Goal: Task Accomplishment & Management: Manage account settings

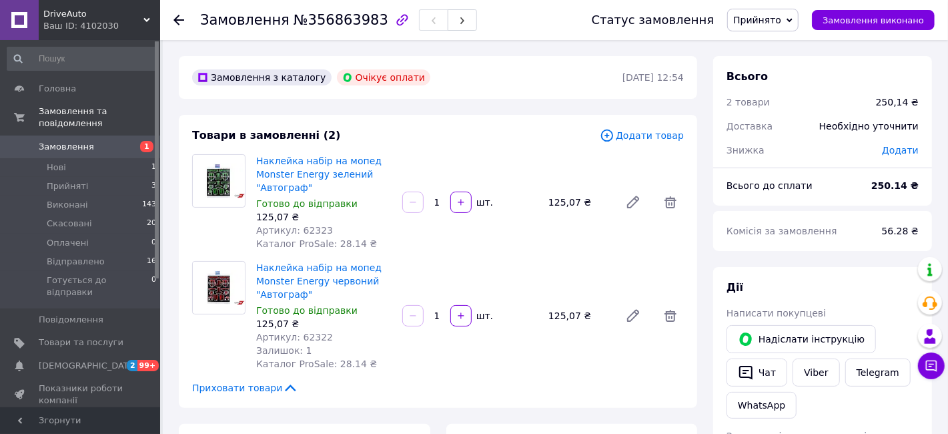
click at [173, 23] on icon at bounding box center [178, 20] width 11 height 11
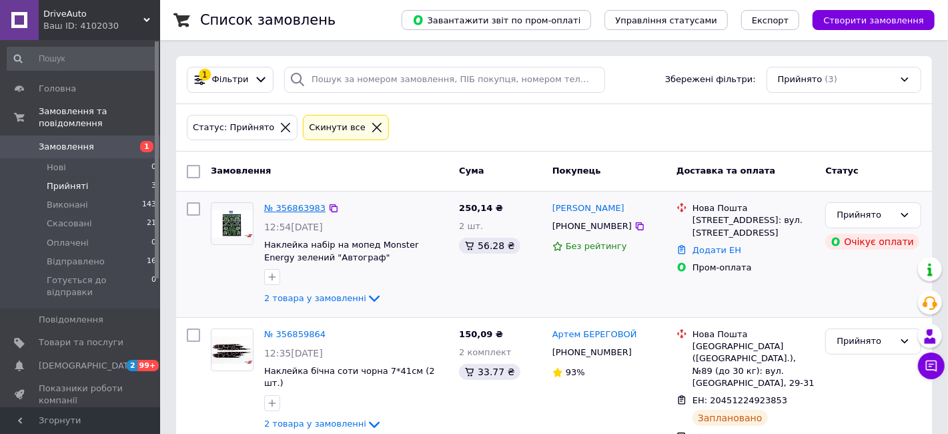
click at [286, 203] on link "№ 356863983" at bounding box center [294, 208] width 61 height 10
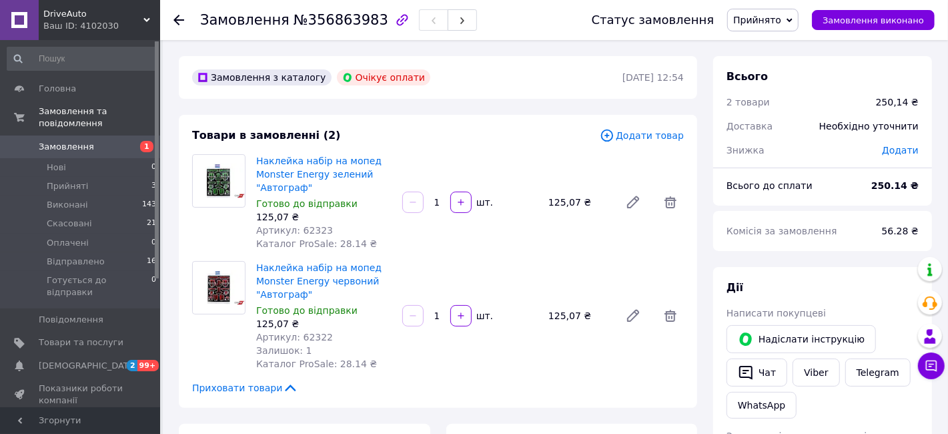
click at [179, 23] on icon at bounding box center [178, 20] width 11 height 11
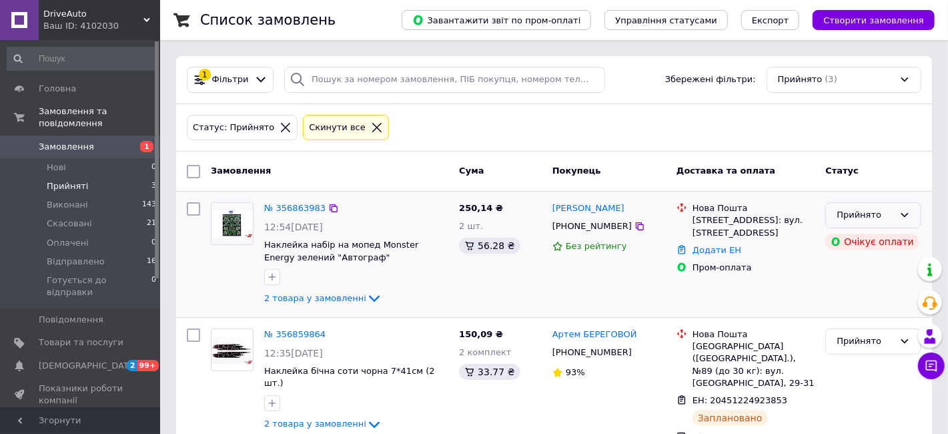
click at [877, 211] on div "Прийнято" at bounding box center [865, 215] width 57 height 14
click at [840, 272] on li "Скасовано" at bounding box center [873, 267] width 95 height 25
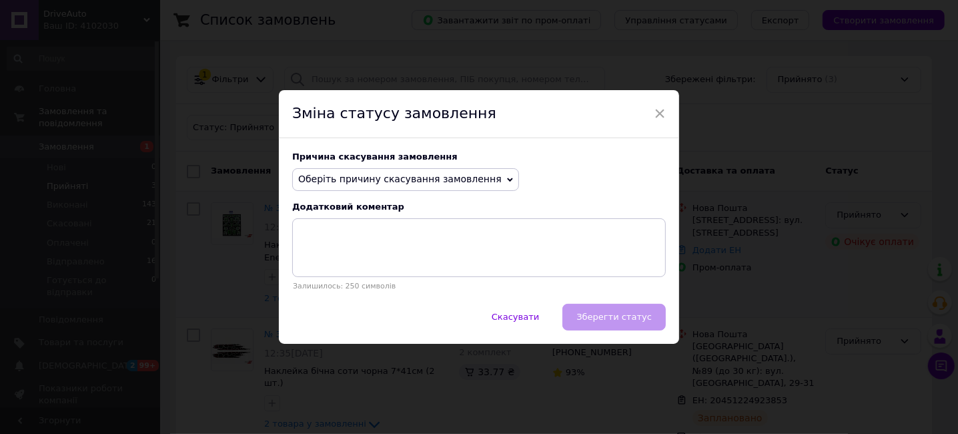
click at [426, 181] on span "Оберіть причину скасування замовлення" at bounding box center [399, 178] width 203 height 11
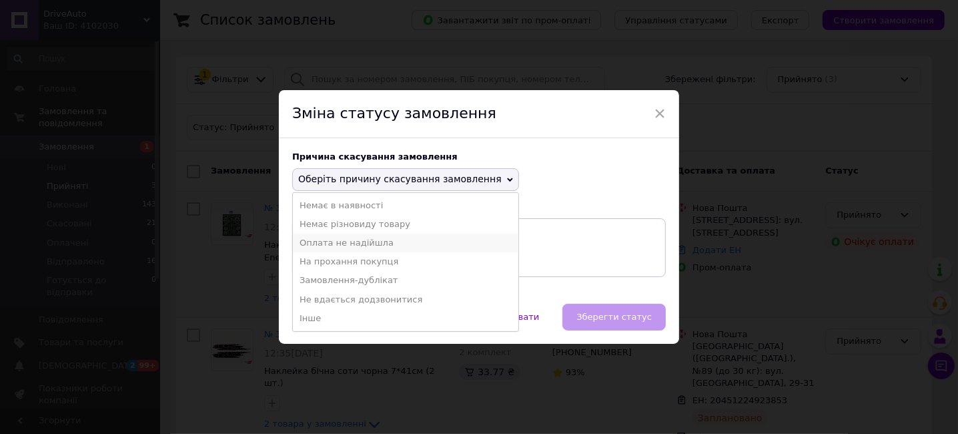
click at [346, 245] on li "Оплата не надійшла" at bounding box center [405, 243] width 225 height 19
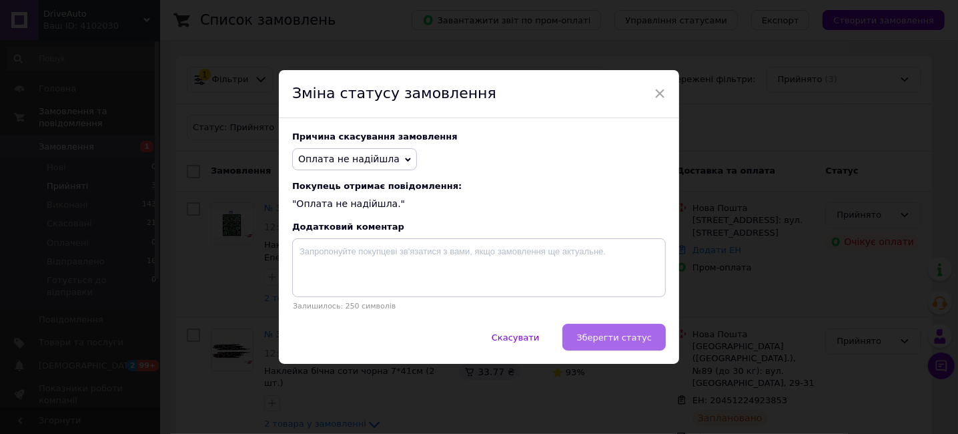
click at [604, 335] on span "Зберегти статус" at bounding box center [613, 337] width 75 height 10
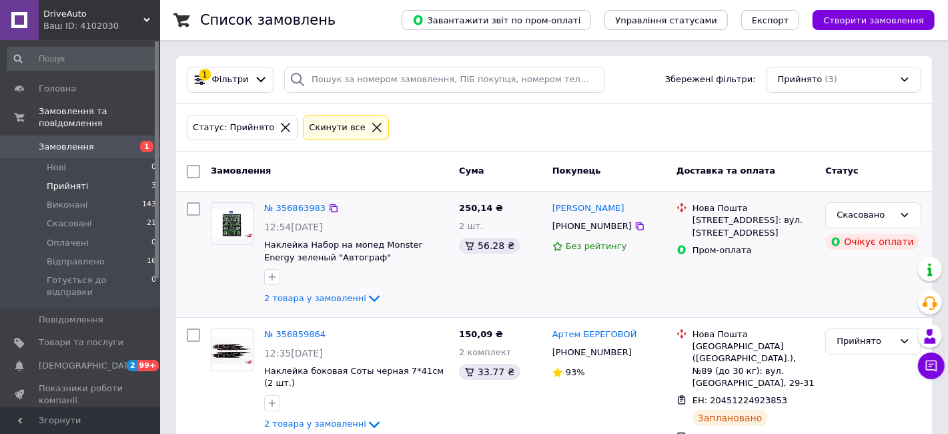
click at [86, 177] on li "Прийняті 3" at bounding box center [82, 186] width 164 height 19
click at [59, 180] on span "Прийняті" at bounding box center [67, 186] width 41 height 12
click at [57, 161] on span "Нові" at bounding box center [56, 167] width 19 height 12
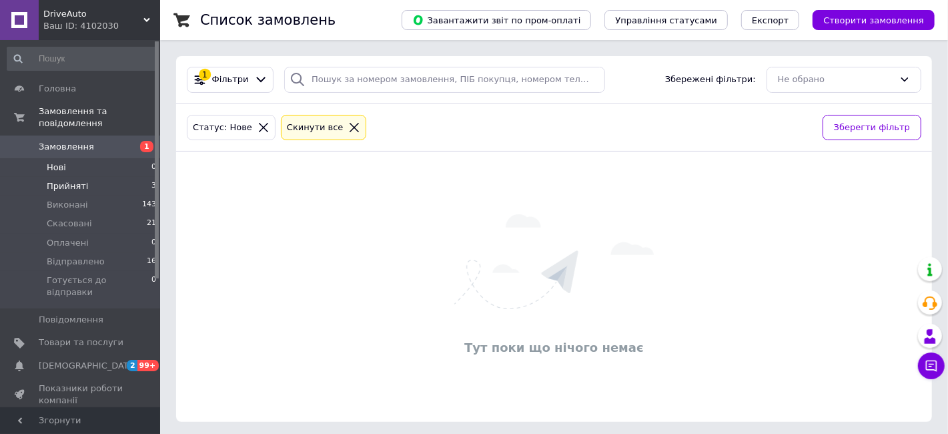
click at [57, 180] on span "Прийняті" at bounding box center [67, 186] width 41 height 12
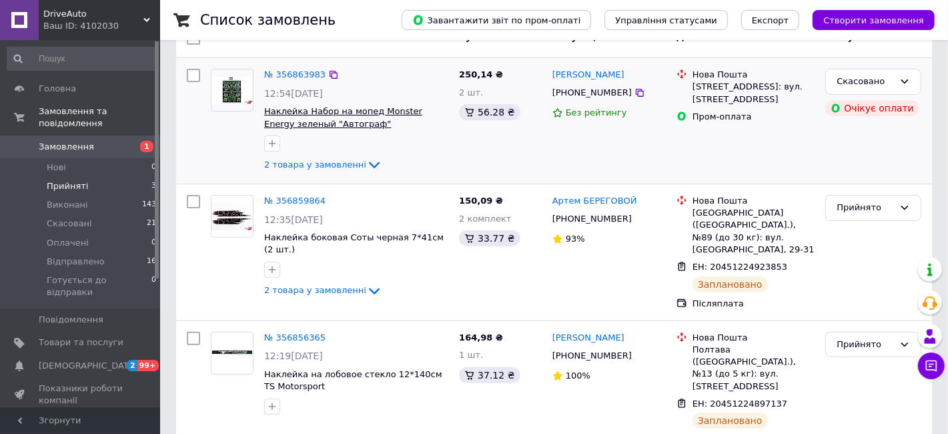
scroll to position [135, 0]
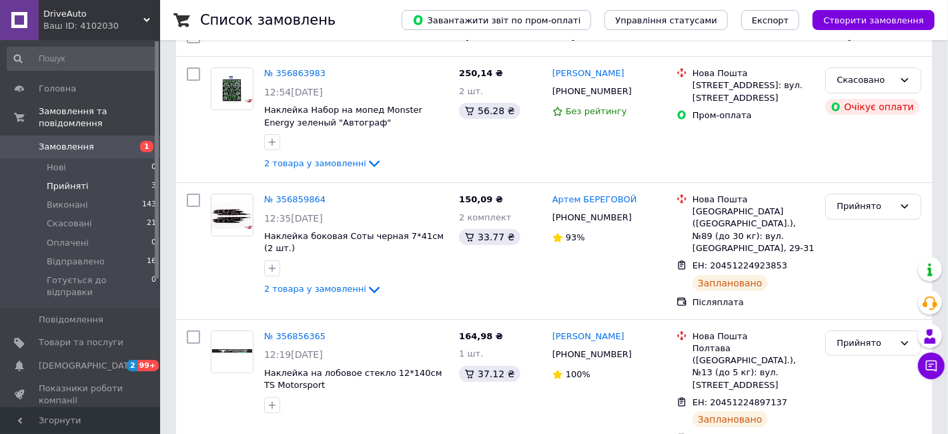
click at [77, 180] on span "Прийняті" at bounding box center [67, 186] width 41 height 12
click at [59, 180] on span "Прийняті" at bounding box center [67, 186] width 41 height 12
click at [61, 161] on span "Нові" at bounding box center [56, 167] width 19 height 12
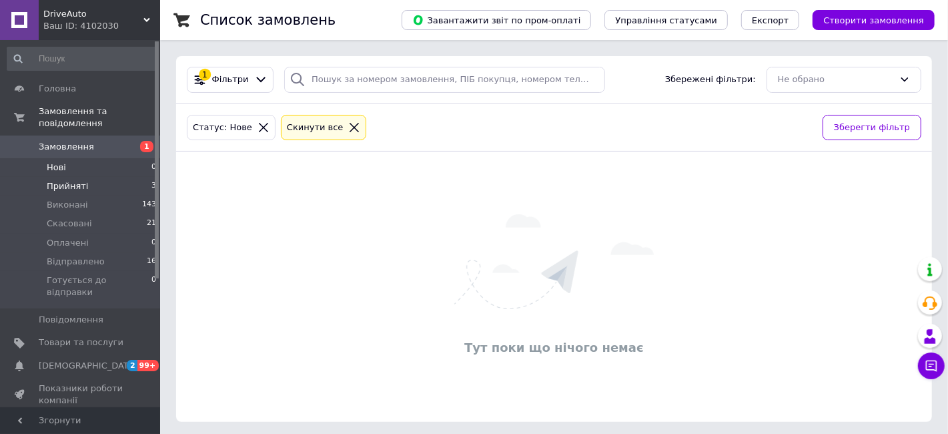
click at [65, 180] on span "Прийняті" at bounding box center [67, 186] width 41 height 12
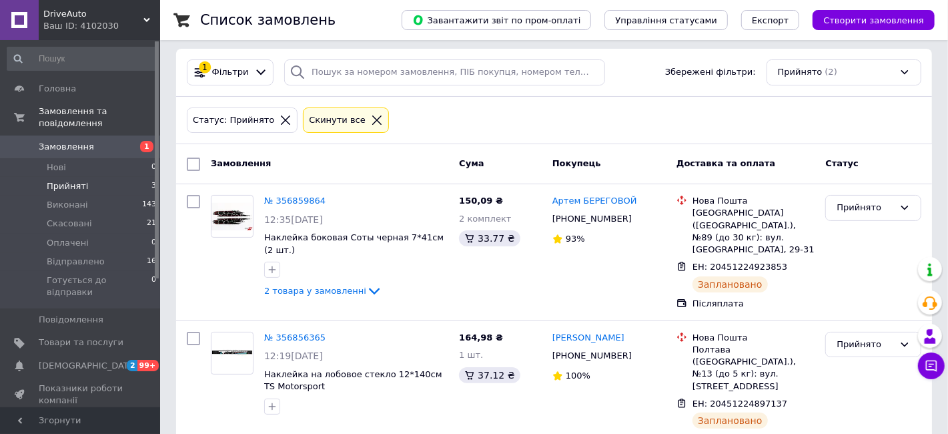
scroll to position [9, 0]
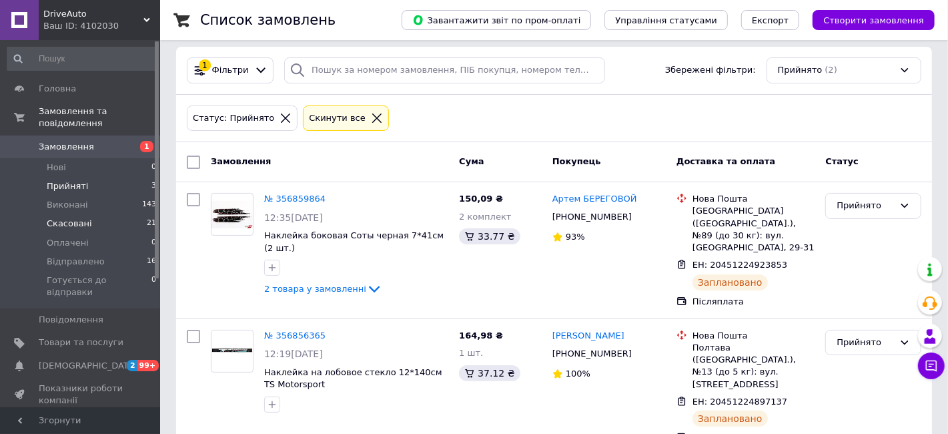
click at [56, 217] on span "Скасовані" at bounding box center [69, 223] width 45 height 12
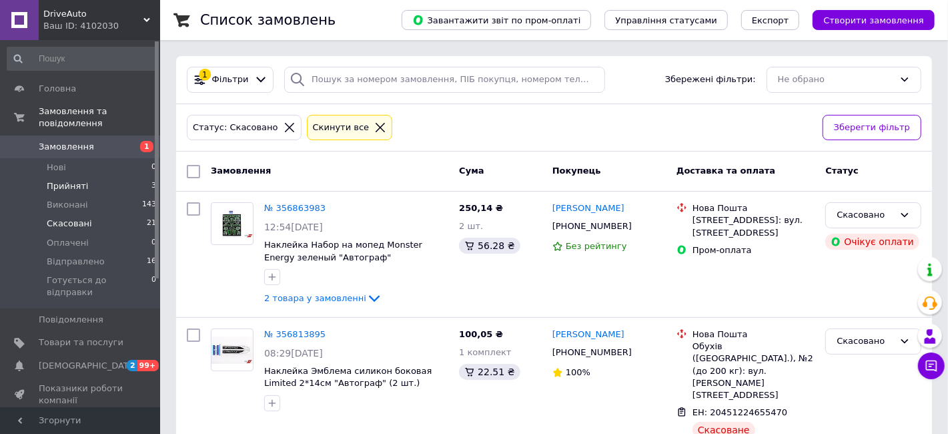
click at [64, 180] on span "Прийняті" at bounding box center [67, 186] width 41 height 12
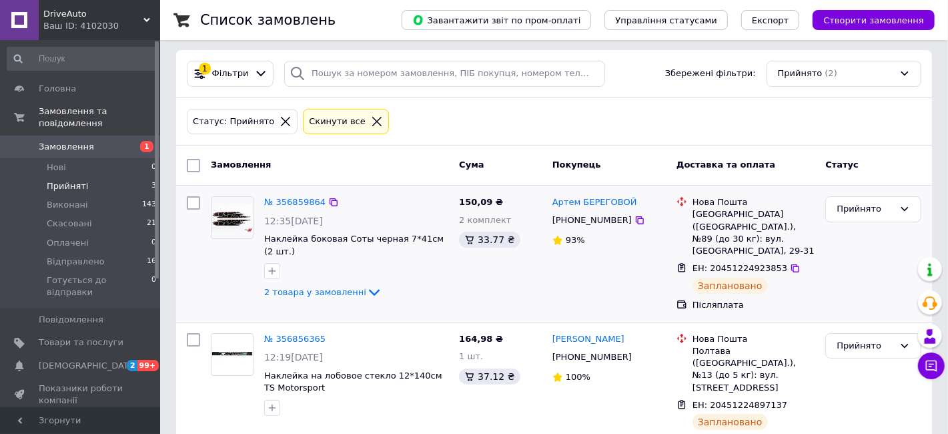
scroll to position [9, 0]
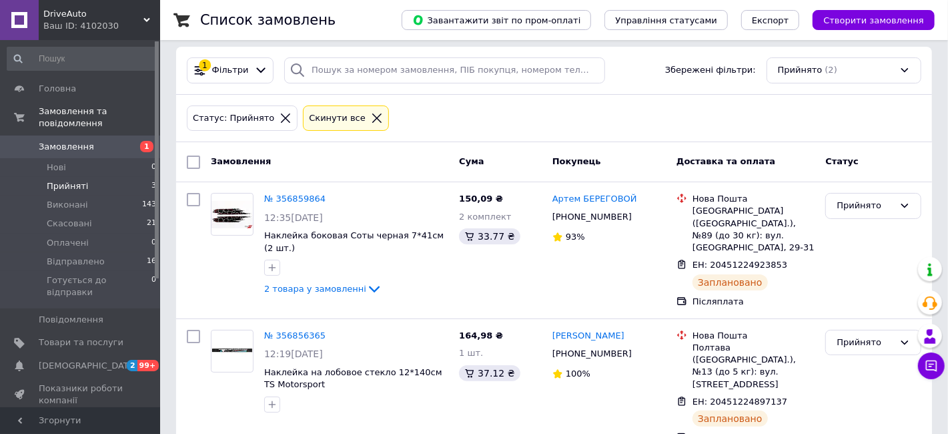
click at [534, 116] on div "Статус: Прийнято Cкинути все" at bounding box center [554, 118] width 740 height 31
click at [112, 252] on li "Відправлено 16" at bounding box center [82, 261] width 164 height 19
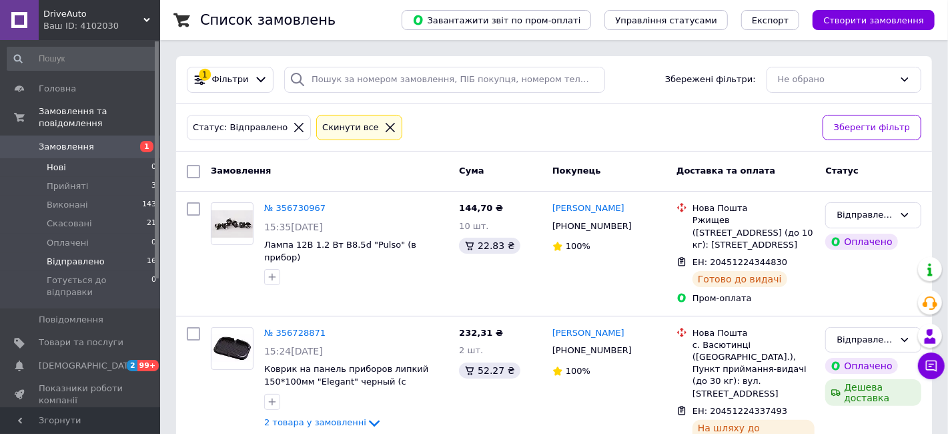
click at [73, 158] on li "Нові 0" at bounding box center [82, 167] width 164 height 19
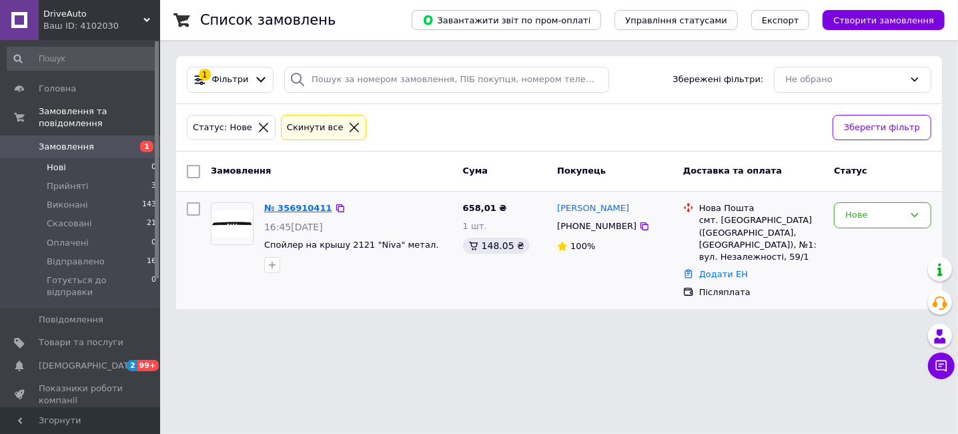
click at [275, 203] on link "№ 356910411" at bounding box center [298, 208] width 68 height 10
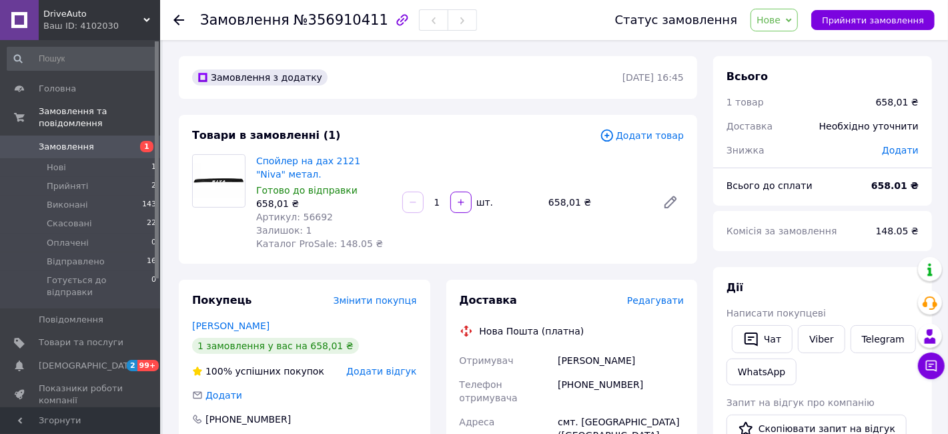
click at [308, 217] on span "Артикул: 56692" at bounding box center [294, 216] width 77 height 11
copy span "56692"
click at [865, 19] on span "Прийняти замовлення" at bounding box center [873, 20] width 102 height 10
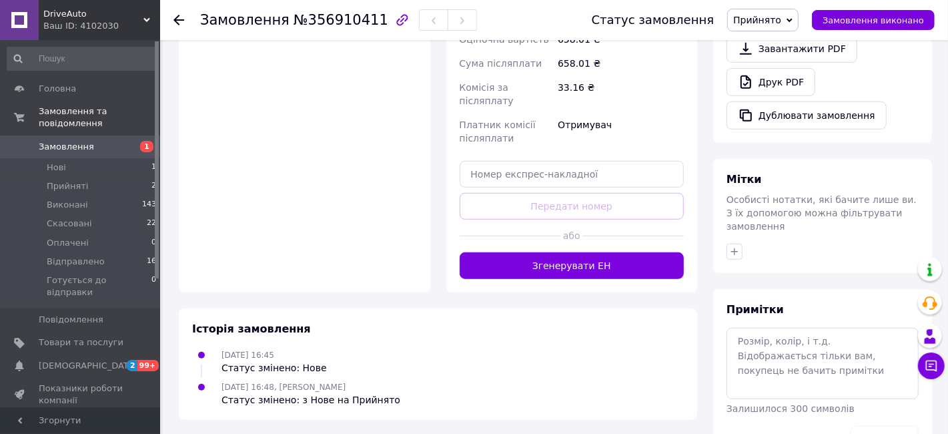
scroll to position [526, 0]
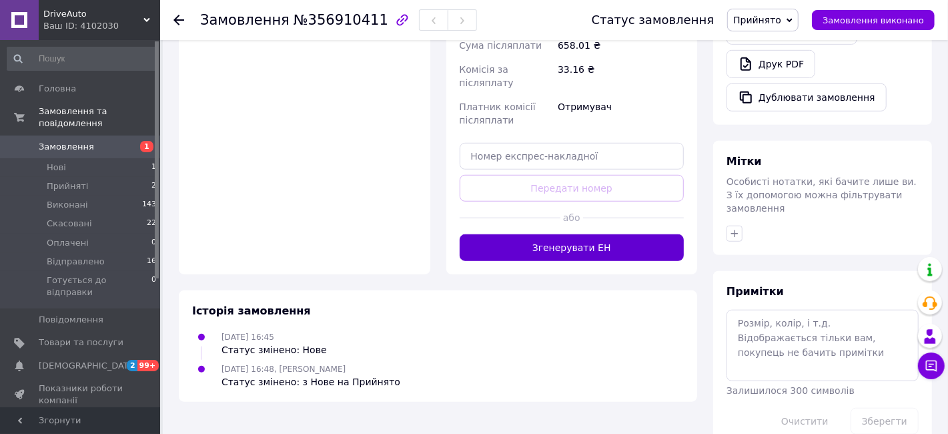
click at [598, 234] on button "Згенерувати ЕН" at bounding box center [572, 247] width 225 height 27
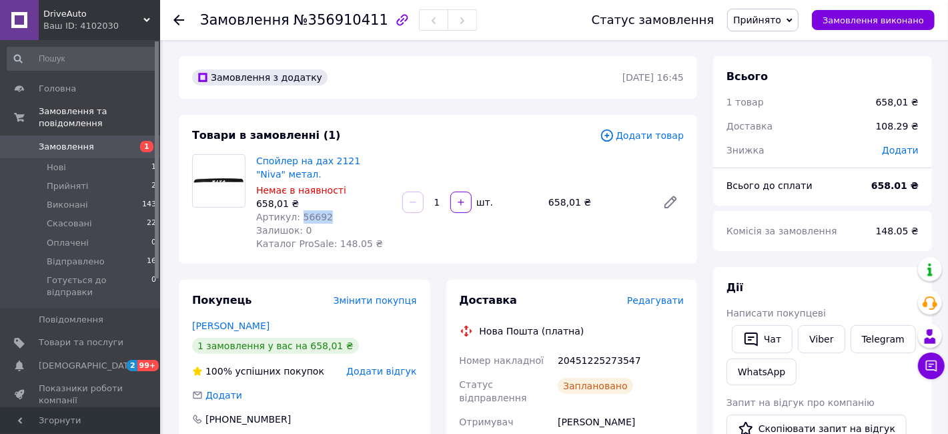
scroll to position [0, 0]
drag, startPoint x: 288, startPoint y: 172, endPoint x: 255, endPoint y: 161, distance: 35.2
click at [255, 161] on div "Спойлер на дах 2121 "Niva" метал. Немає в наявності 658,01 ₴ Артикул: 56692 Зал…" at bounding box center [324, 201] width 146 height 101
copy link "Спойлер на дах 2121 "Niva" метал."
click at [305, 217] on span "Артикул: 56692" at bounding box center [294, 216] width 77 height 11
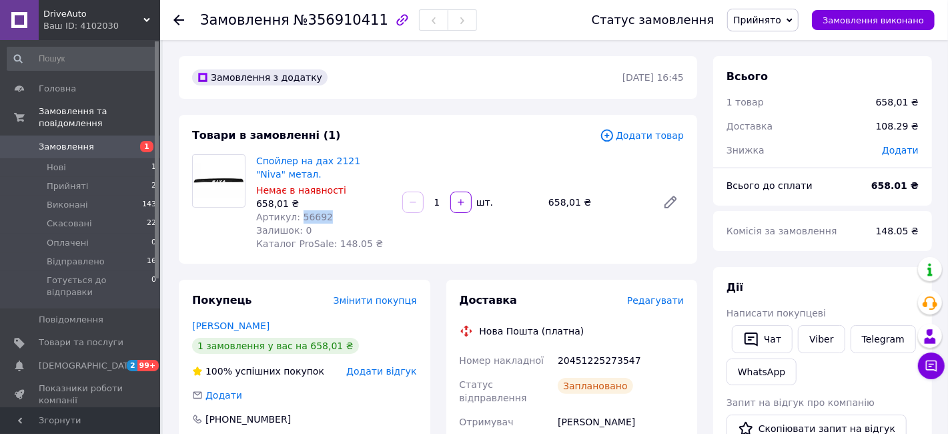
click at [305, 217] on span "Артикул: 56692" at bounding box center [294, 216] width 77 height 11
copy span "56692"
click at [83, 180] on span "Прийняті" at bounding box center [67, 186] width 41 height 12
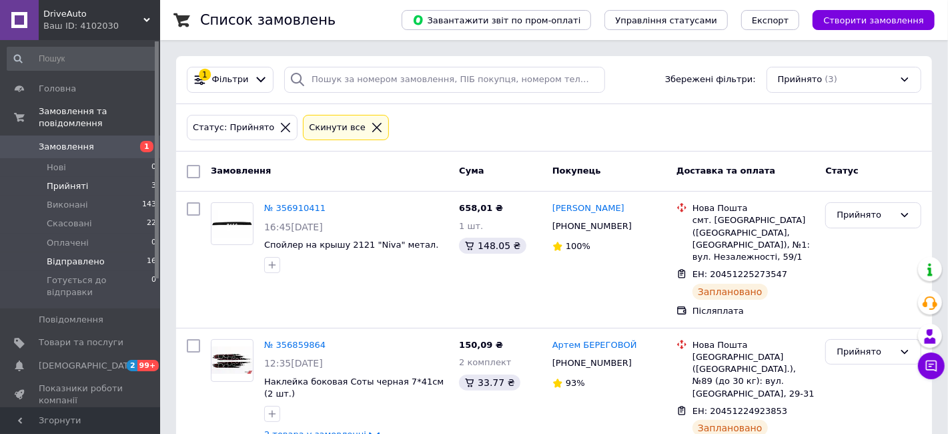
click at [78, 256] on span "Відправлено" at bounding box center [76, 262] width 58 height 12
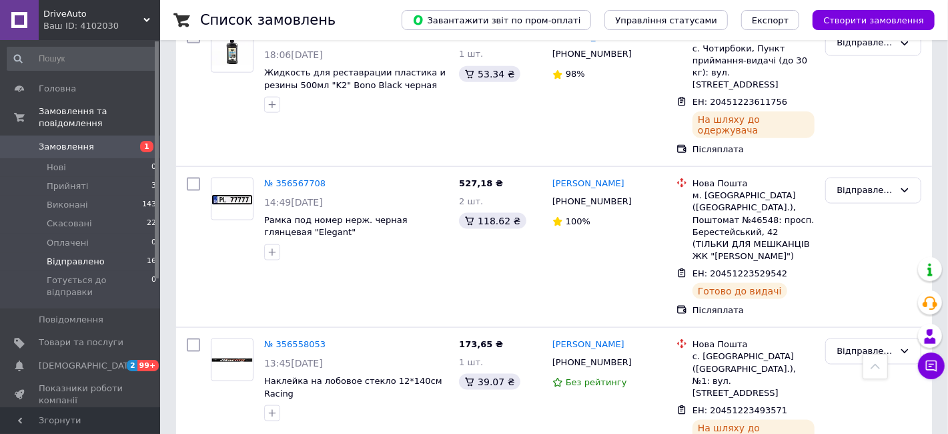
scroll to position [1000, 0]
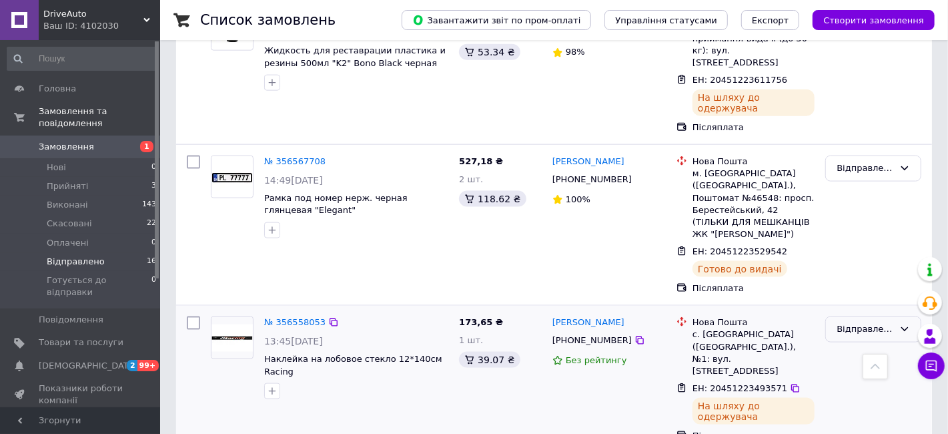
click at [865, 322] on div "Відправлено" at bounding box center [865, 329] width 57 height 14
click at [859, 369] on li "Виконано" at bounding box center [873, 381] width 95 height 25
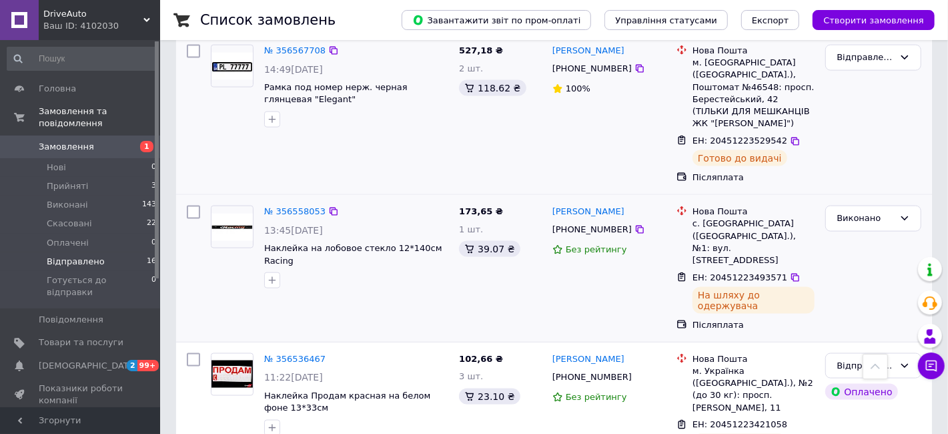
scroll to position [1134, 0]
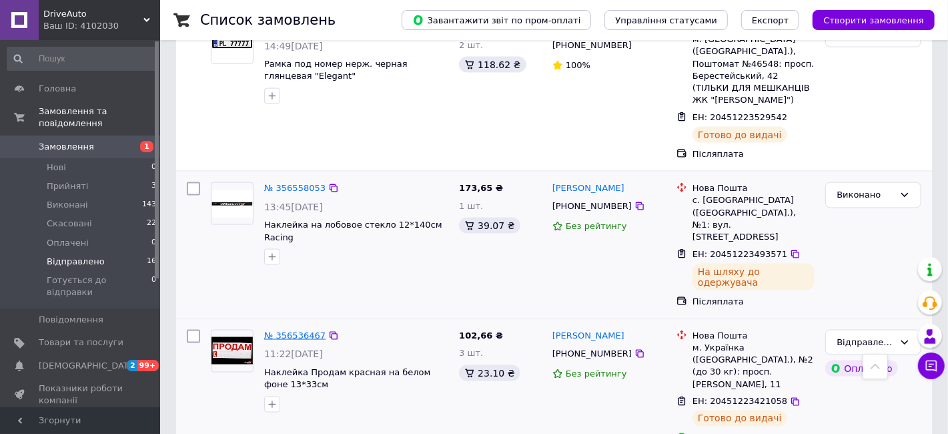
click at [279, 330] on link "№ 356536467" at bounding box center [294, 335] width 61 height 10
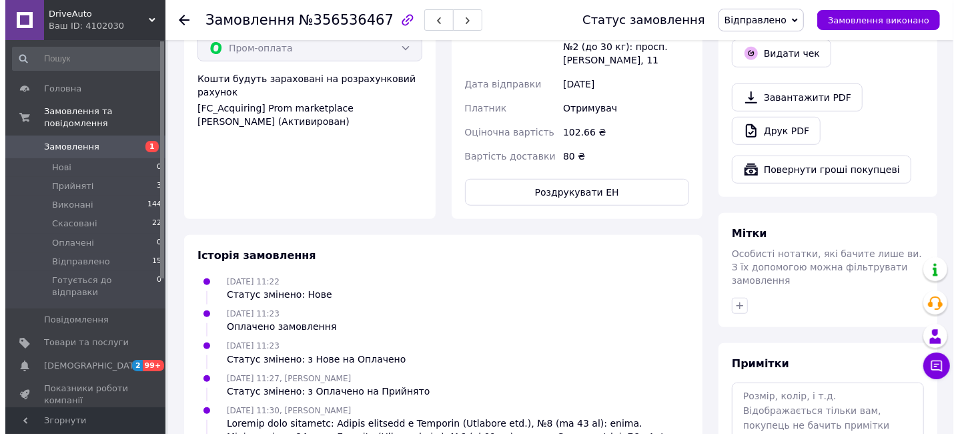
scroll to position [403, 0]
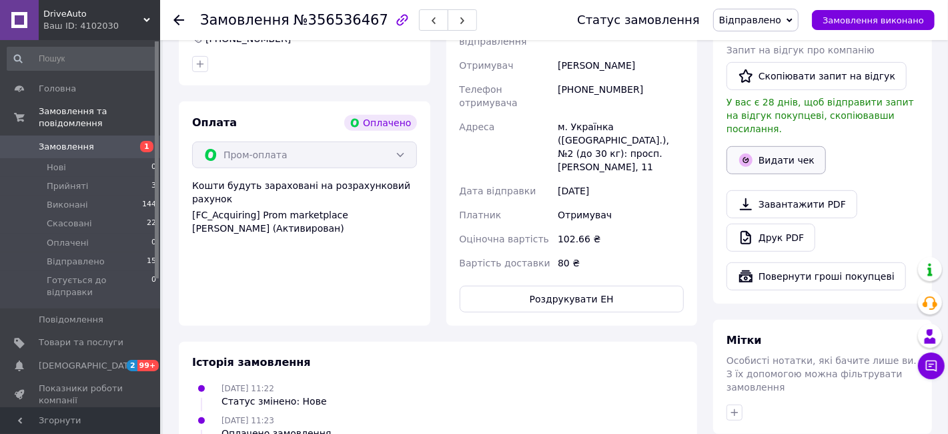
click at [761, 149] on button "Видати чек" at bounding box center [776, 160] width 99 height 28
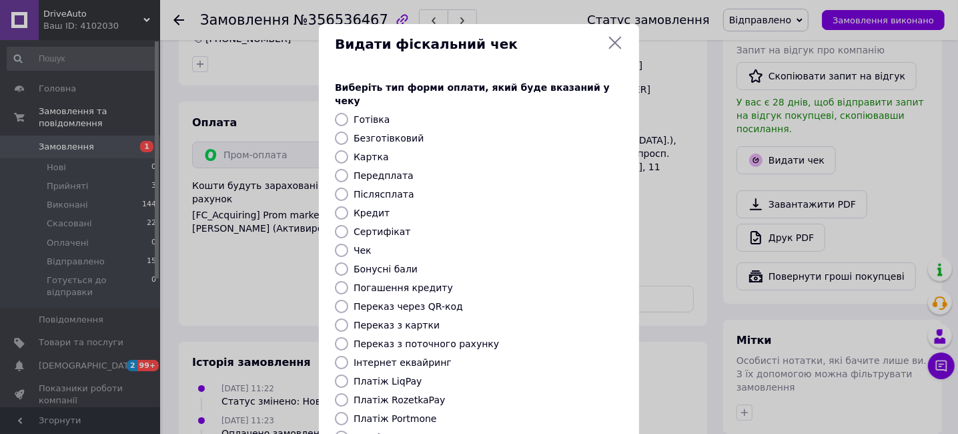
click at [354, 151] on label "Картка" at bounding box center [371, 156] width 35 height 11
click at [348, 150] on input "Картка" at bounding box center [341, 156] width 13 height 13
radio input "true"
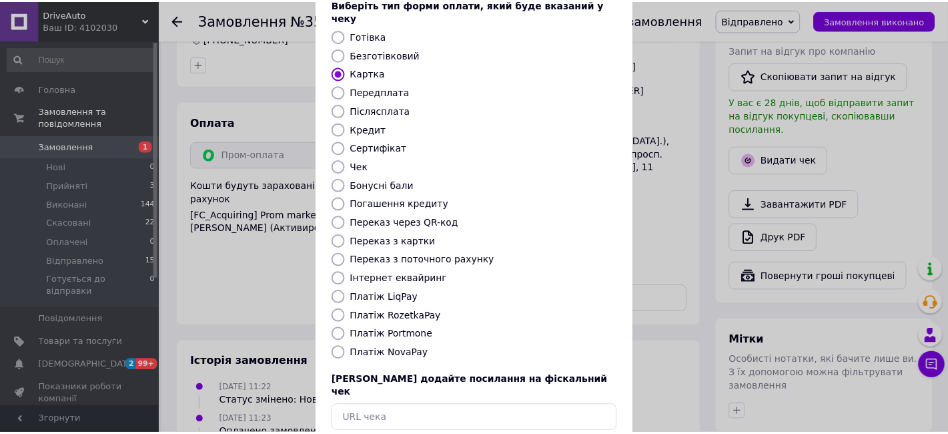
scroll to position [138, 0]
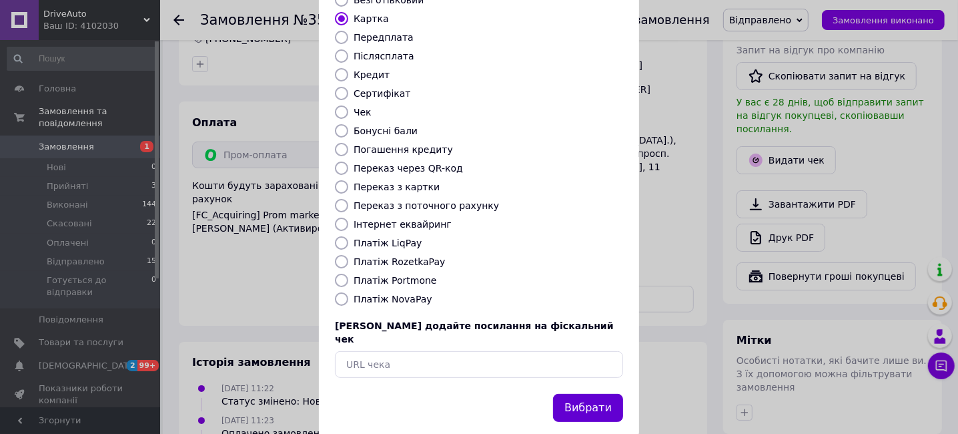
click at [586, 394] on button "Вибрати" at bounding box center [588, 408] width 70 height 29
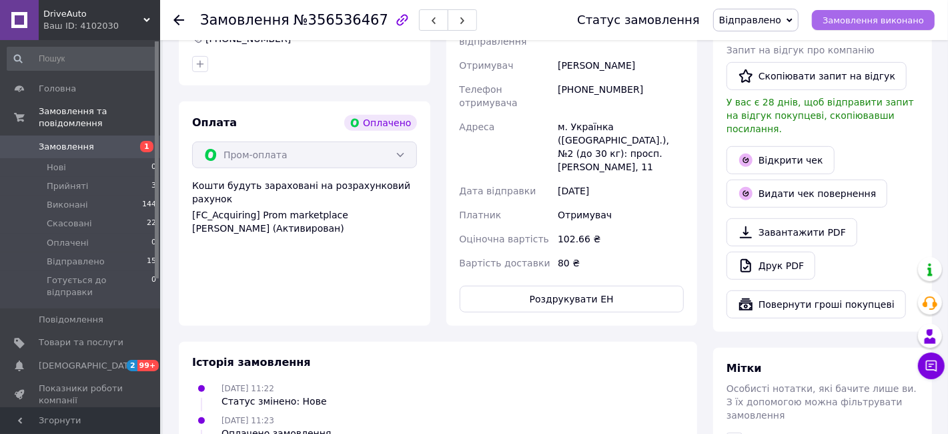
click at [858, 20] on span "Замовлення виконано" at bounding box center [873, 20] width 101 height 10
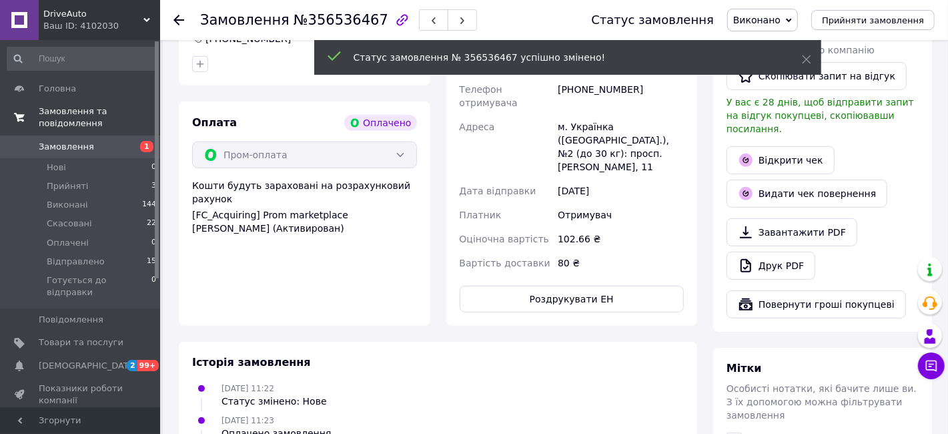
scroll to position [59, 0]
click at [114, 252] on li "Відправлено 15" at bounding box center [82, 261] width 164 height 19
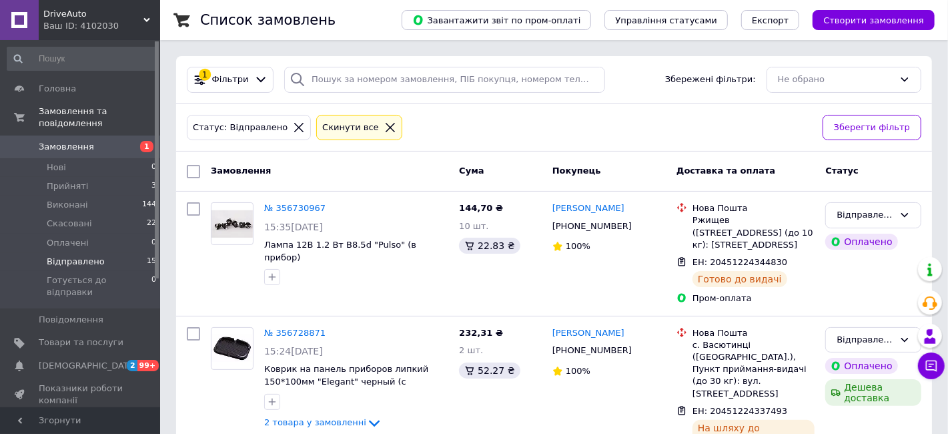
click at [514, 136] on div "Статус: Відправлено Cкинути все" at bounding box center [499, 127] width 630 height 31
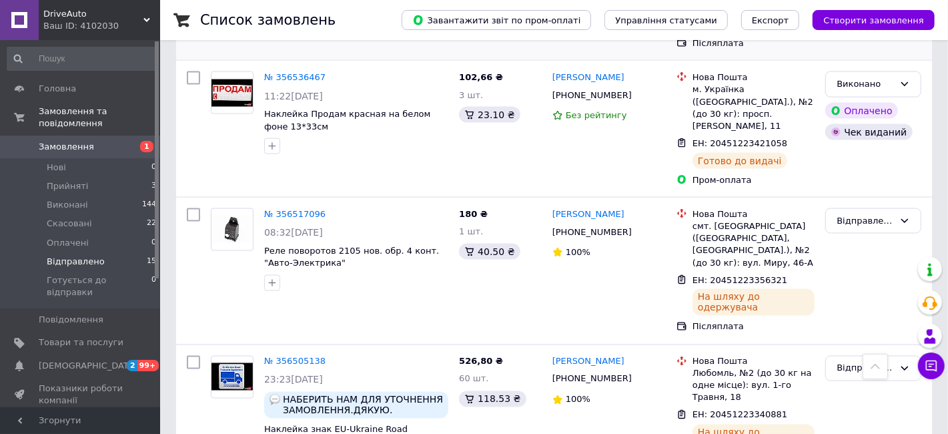
scroll to position [1267, 0]
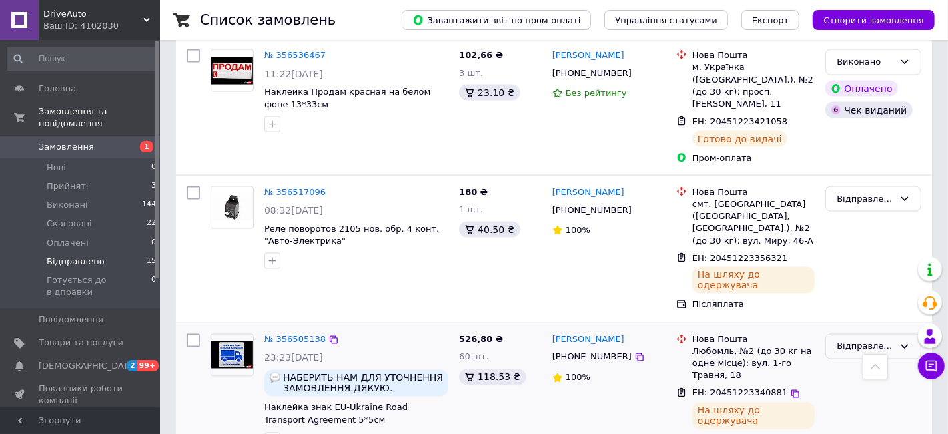
click at [849, 340] on div "Відправлено" at bounding box center [865, 347] width 57 height 14
click at [852, 386] on li "Виконано" at bounding box center [873, 398] width 95 height 25
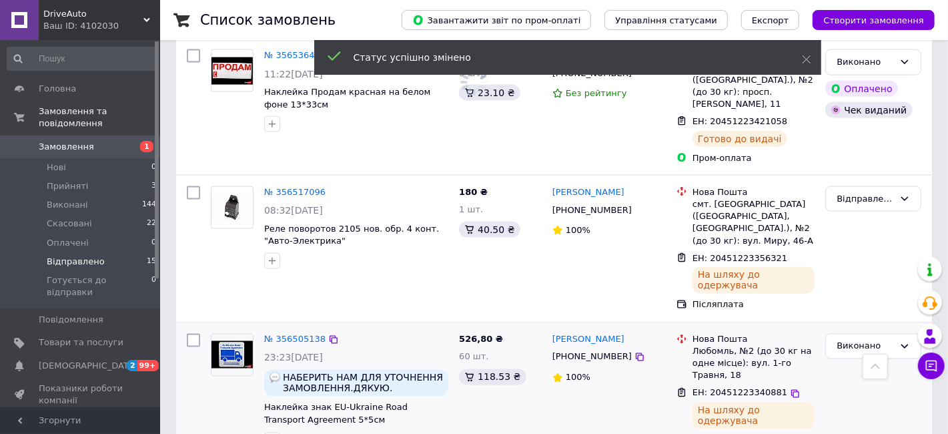
scroll to position [1143, 0]
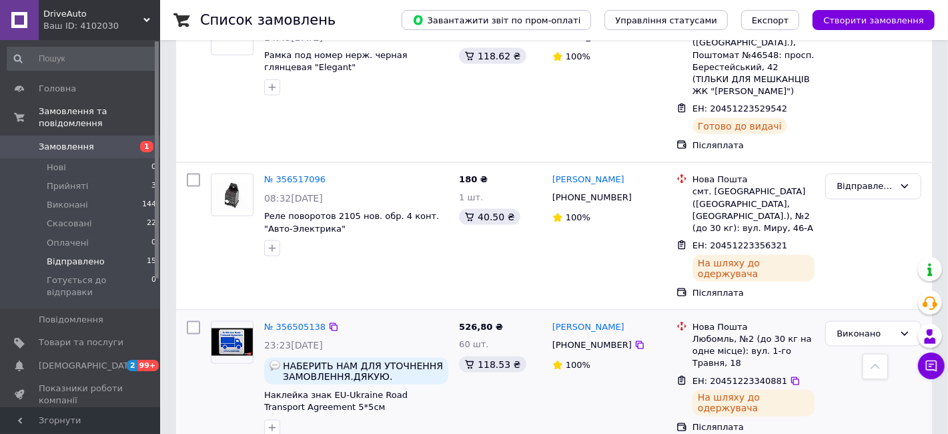
click at [75, 256] on span "Відправлено" at bounding box center [76, 262] width 58 height 12
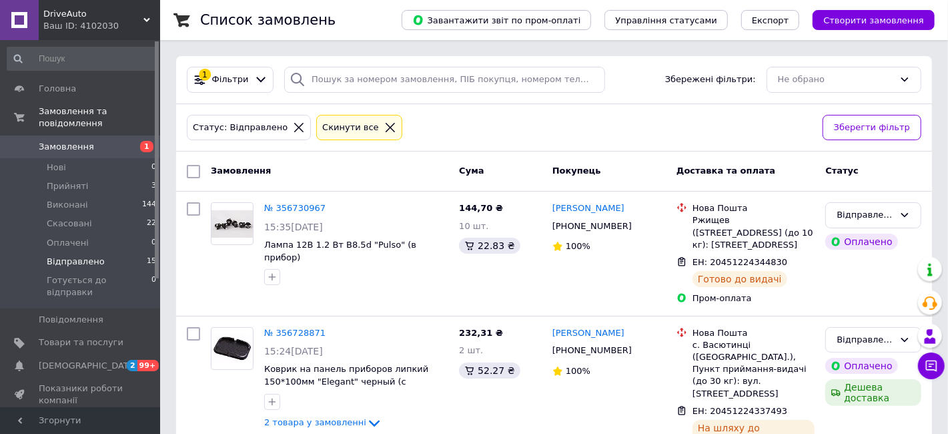
click at [638, 79] on div "1 Фільтри Збережені фільтри: Не обрано" at bounding box center [553, 80] width 745 height 26
click at [62, 180] on span "Прийняті" at bounding box center [67, 186] width 41 height 12
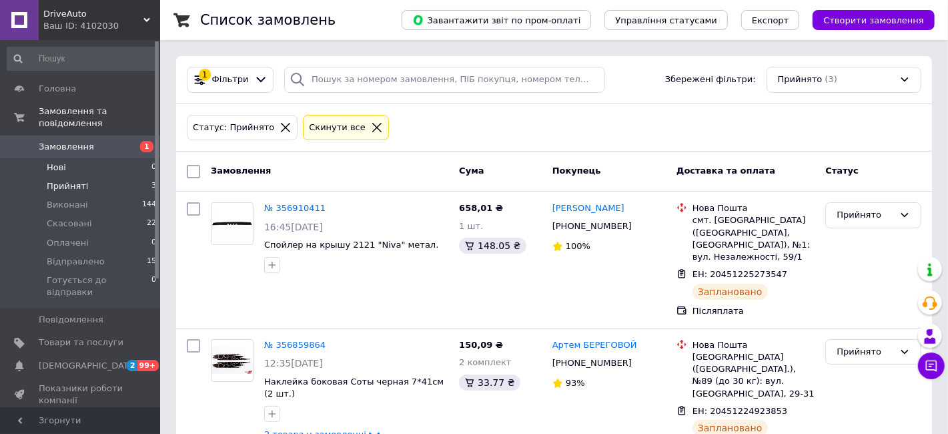
click at [59, 161] on span "Нові" at bounding box center [56, 167] width 19 height 12
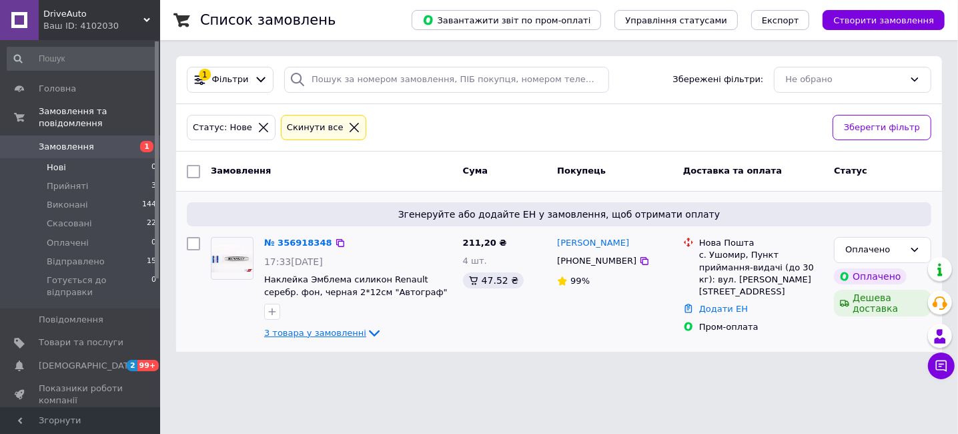
click at [366, 332] on icon at bounding box center [374, 333] width 16 height 16
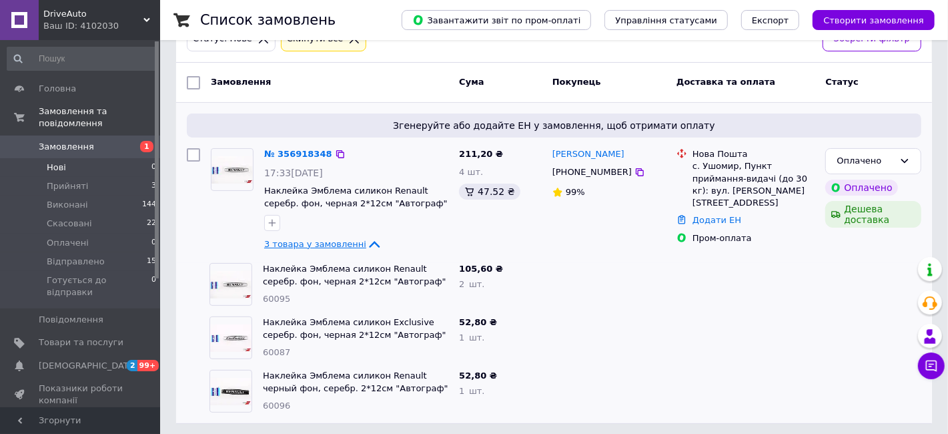
scroll to position [93, 0]
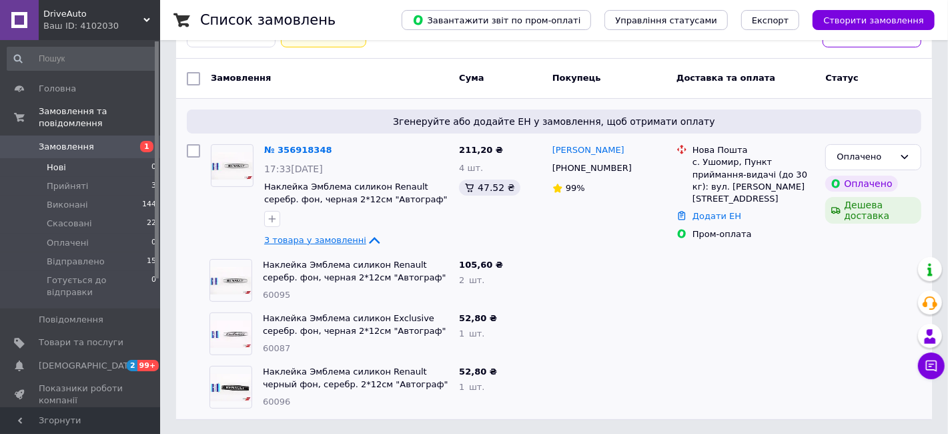
click at [366, 236] on icon at bounding box center [374, 240] width 16 height 16
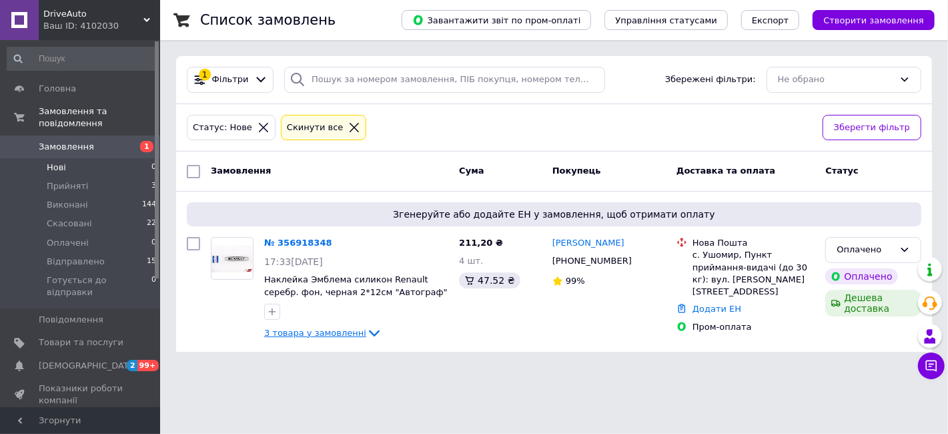
scroll to position [0, 0]
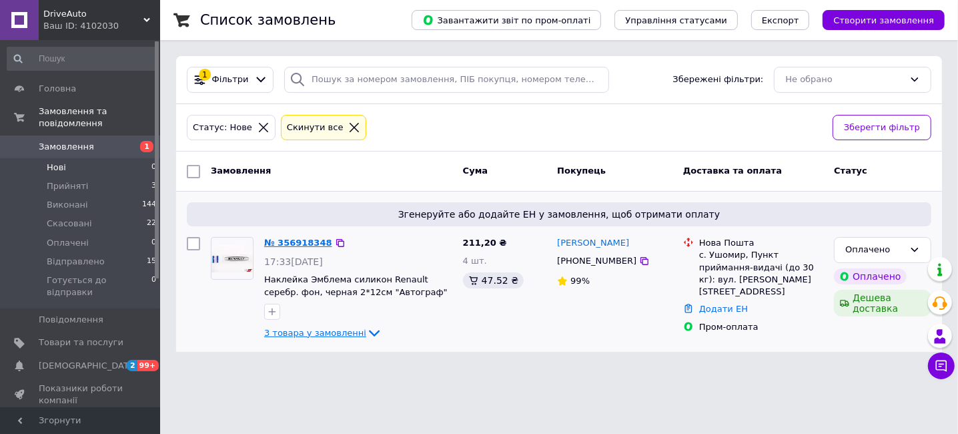
click at [286, 244] on link "№ 356918348" at bounding box center [298, 243] width 68 height 10
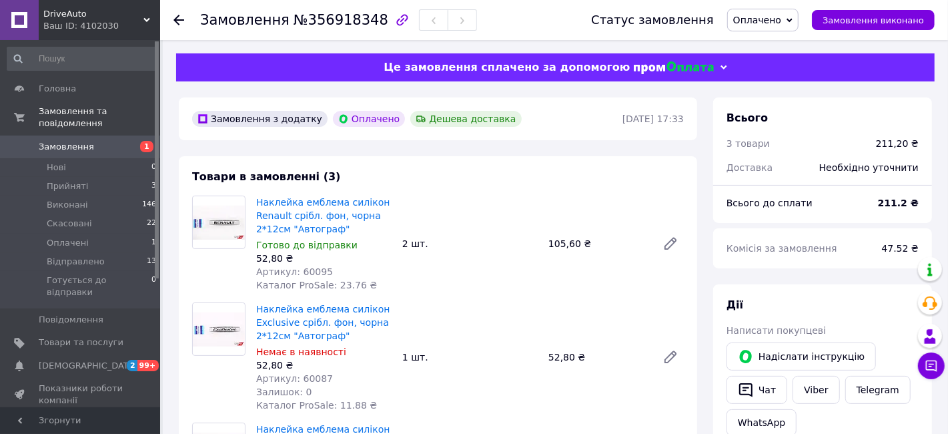
click at [179, 23] on icon at bounding box center [178, 20] width 11 height 11
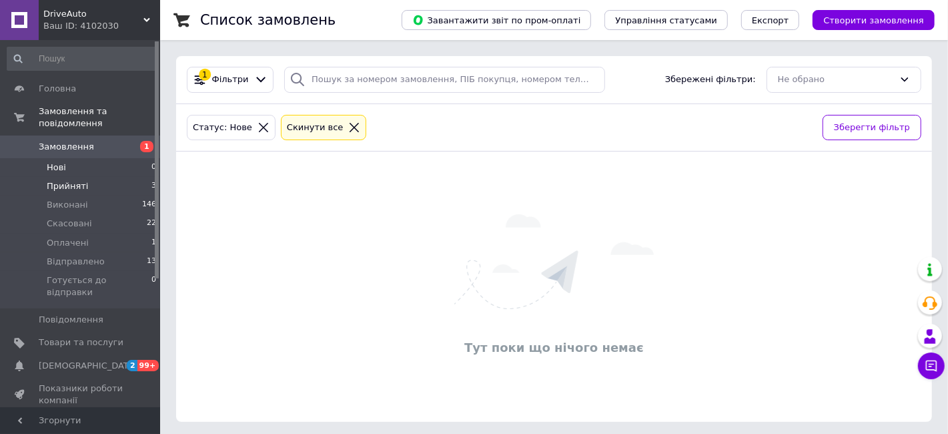
click at [97, 177] on li "Прийняті 3" at bounding box center [82, 186] width 164 height 19
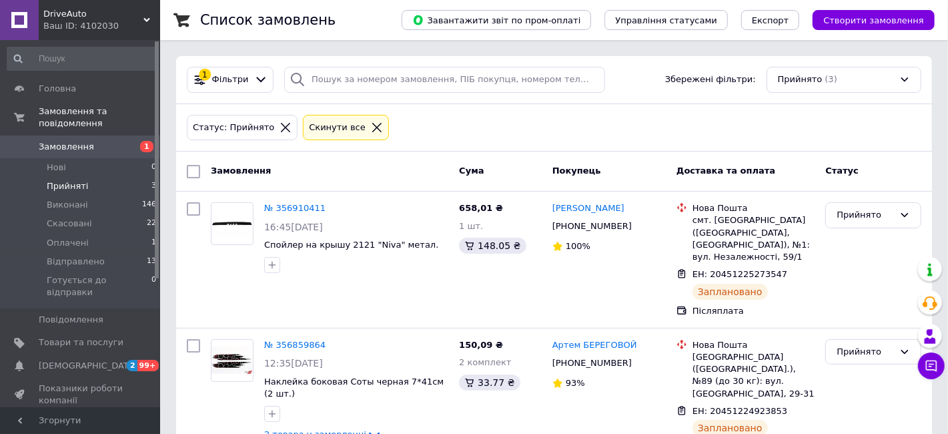
click at [191, 170] on input "checkbox" at bounding box center [193, 171] width 13 height 13
checkbox input "true"
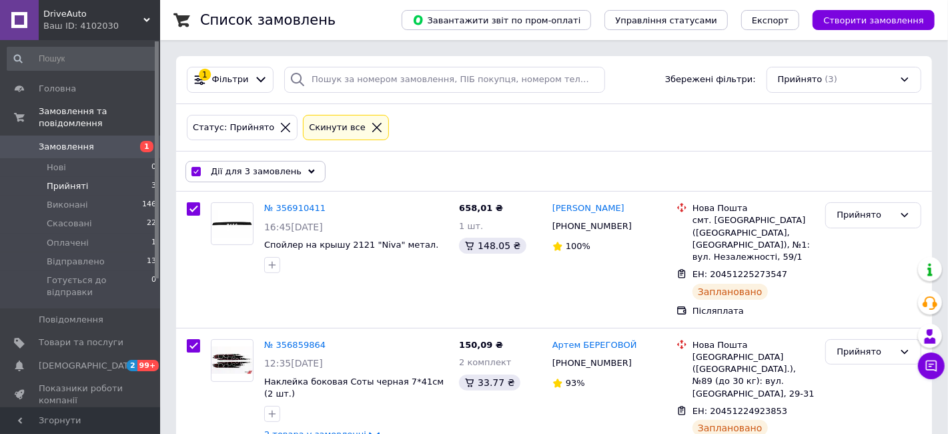
click at [248, 170] on span "Дії для 3 замовлень" at bounding box center [256, 171] width 91 height 12
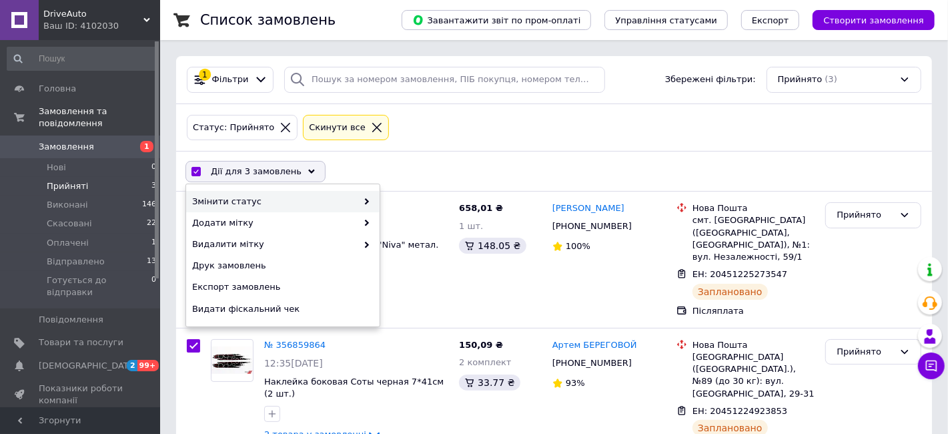
click at [237, 203] on span "Змінити статус" at bounding box center [274, 201] width 165 height 12
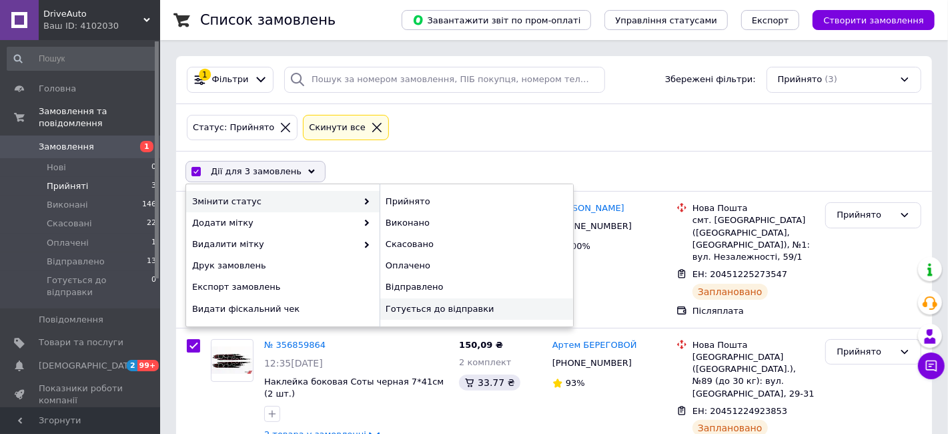
click at [420, 303] on div "Готується до відправки" at bounding box center [476, 308] width 193 height 21
checkbox input "false"
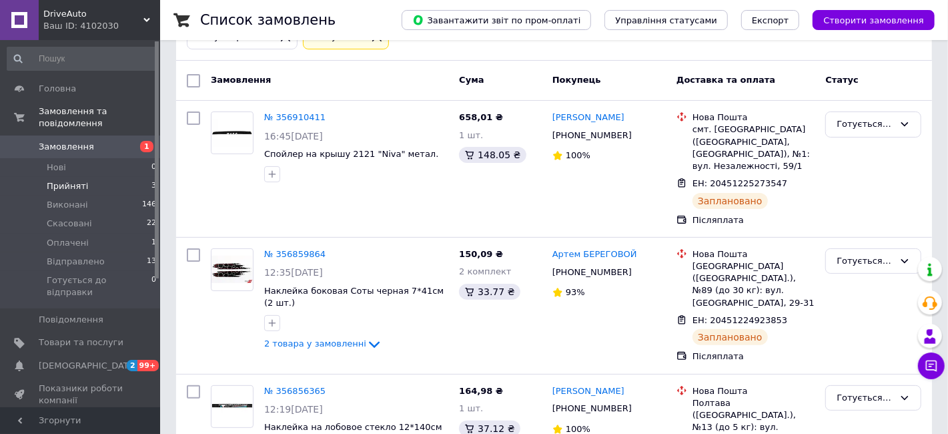
scroll to position [158, 0]
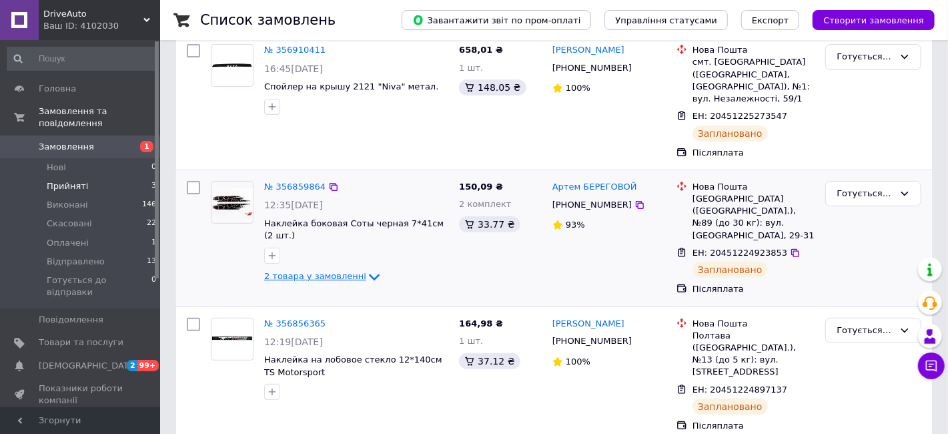
click at [366, 276] on icon at bounding box center [374, 277] width 16 height 16
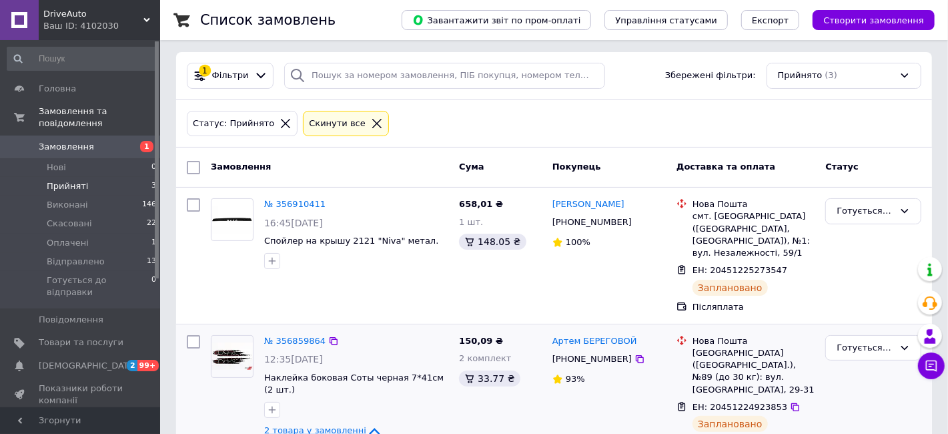
scroll to position [0, 0]
